Goal: Task Accomplishment & Management: Use online tool/utility

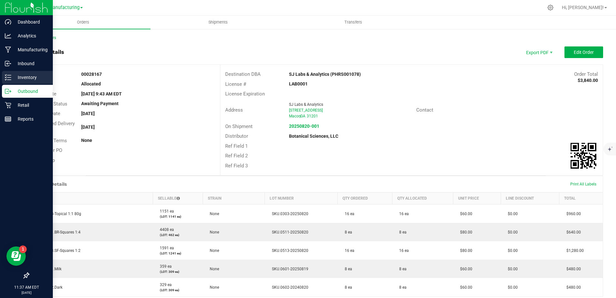
click at [25, 72] on div "Inventory" at bounding box center [27, 77] width 51 height 13
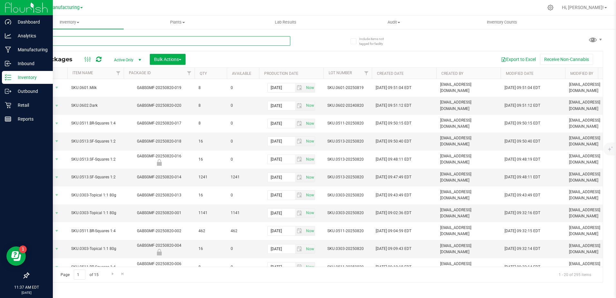
click at [58, 44] on input "text" at bounding box center [159, 41] width 262 height 10
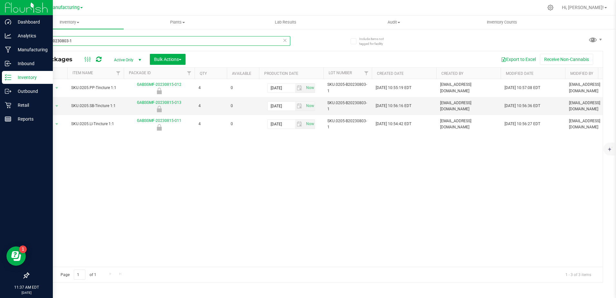
type input "0205-b20230803-1"
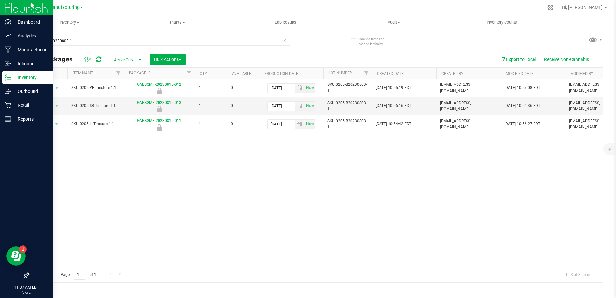
click at [131, 62] on span "Active Only" at bounding box center [126, 59] width 35 height 9
click at [128, 96] on li "All" at bounding box center [126, 99] width 35 height 10
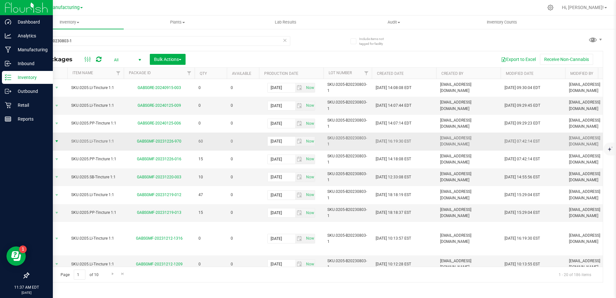
click at [54, 140] on span "select" at bounding box center [56, 141] width 5 height 5
click at [55, 188] on li "Print package label" at bounding box center [55, 195] width 41 height 18
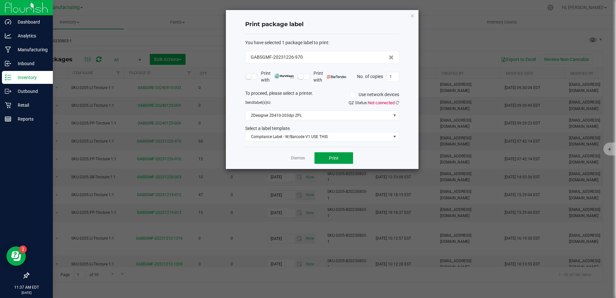
click at [321, 155] on button "Print" at bounding box center [334, 158] width 39 height 12
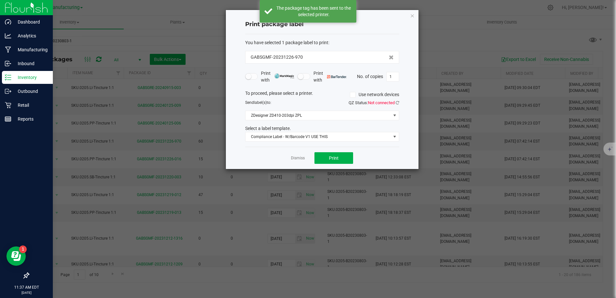
click at [299, 159] on link "Dismiss" at bounding box center [298, 157] width 14 height 5
